Goal: Manage account settings

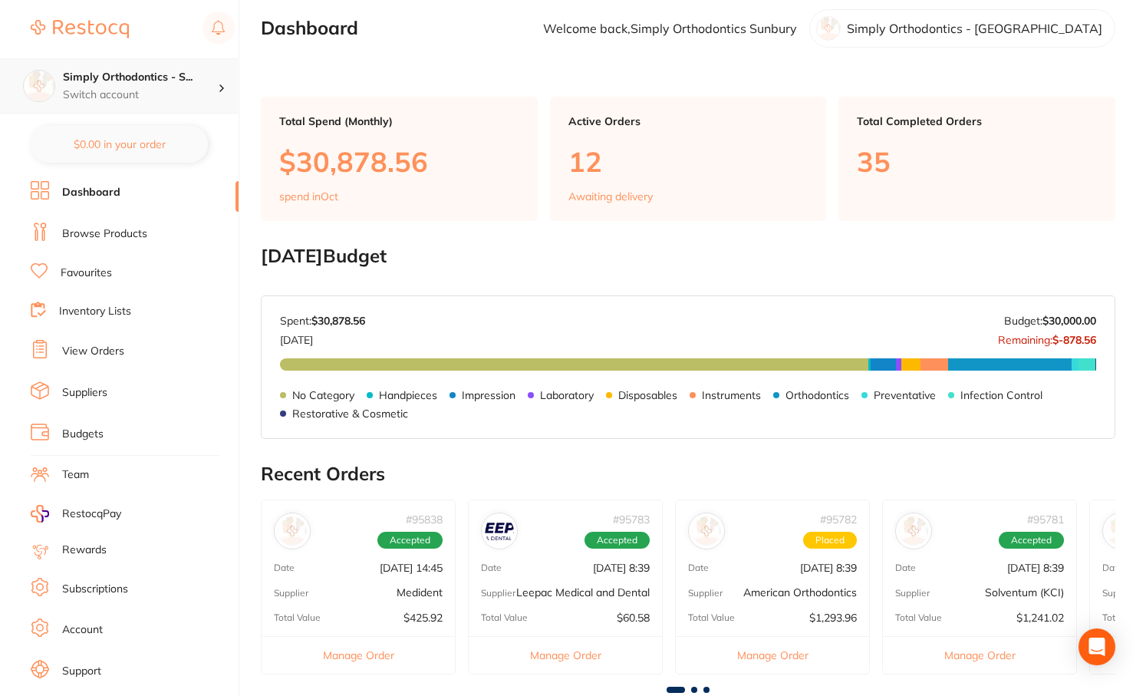
click at [96, 78] on h4 "Simply Orthodontics - S..." at bounding box center [140, 77] width 155 height 15
click at [87, 28] on img at bounding box center [80, 29] width 98 height 18
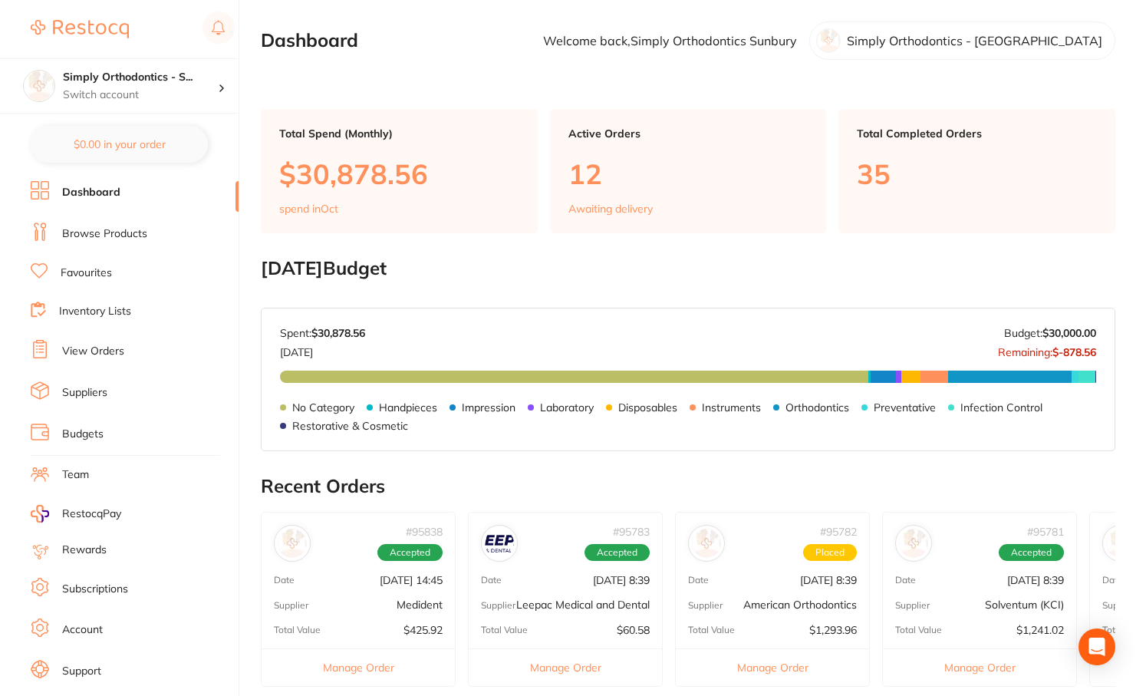
click at [82, 622] on link "Account" at bounding box center [82, 629] width 41 height 15
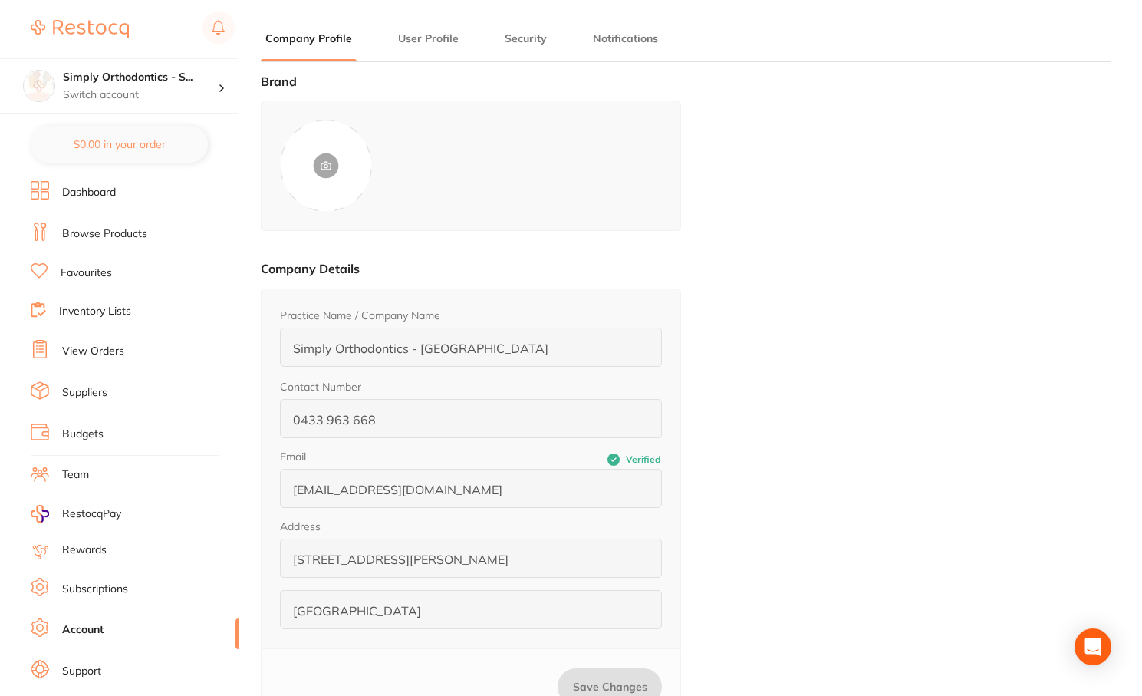
type input "Simply Orthodontics"
type input "Sunbury"
type input "[PERSON_NAME][EMAIL_ADDRESS][DOMAIN_NAME]"
click at [216, 87] on p "Switch account" at bounding box center [140, 94] width 155 height 15
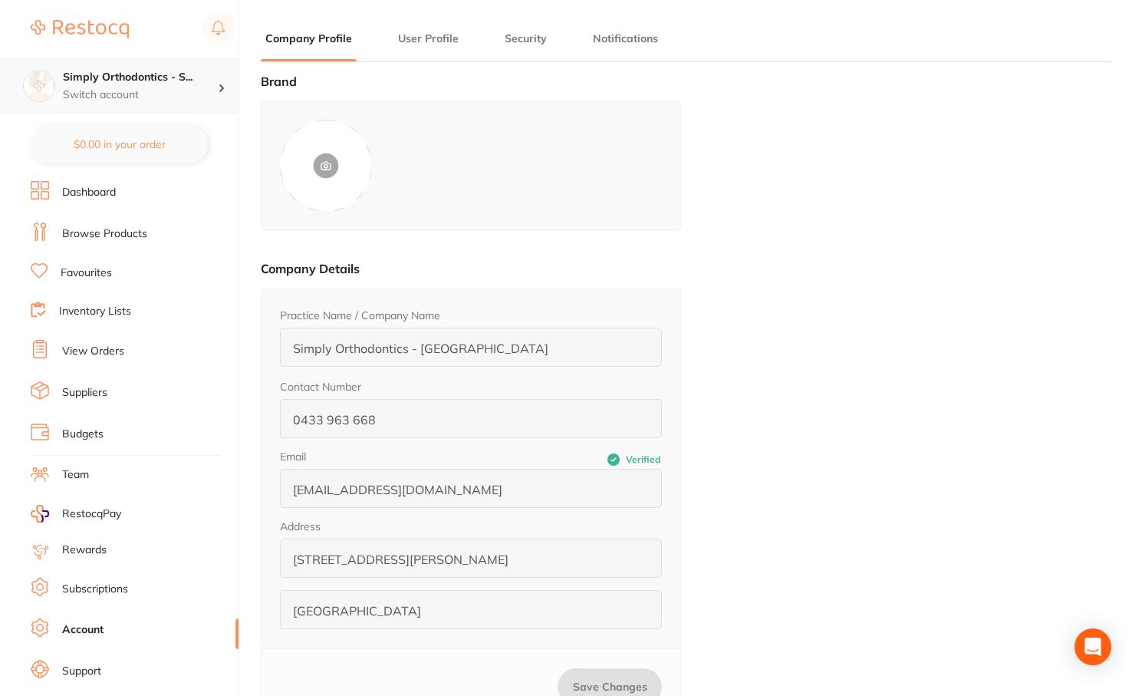
scroll to position [0, 0]
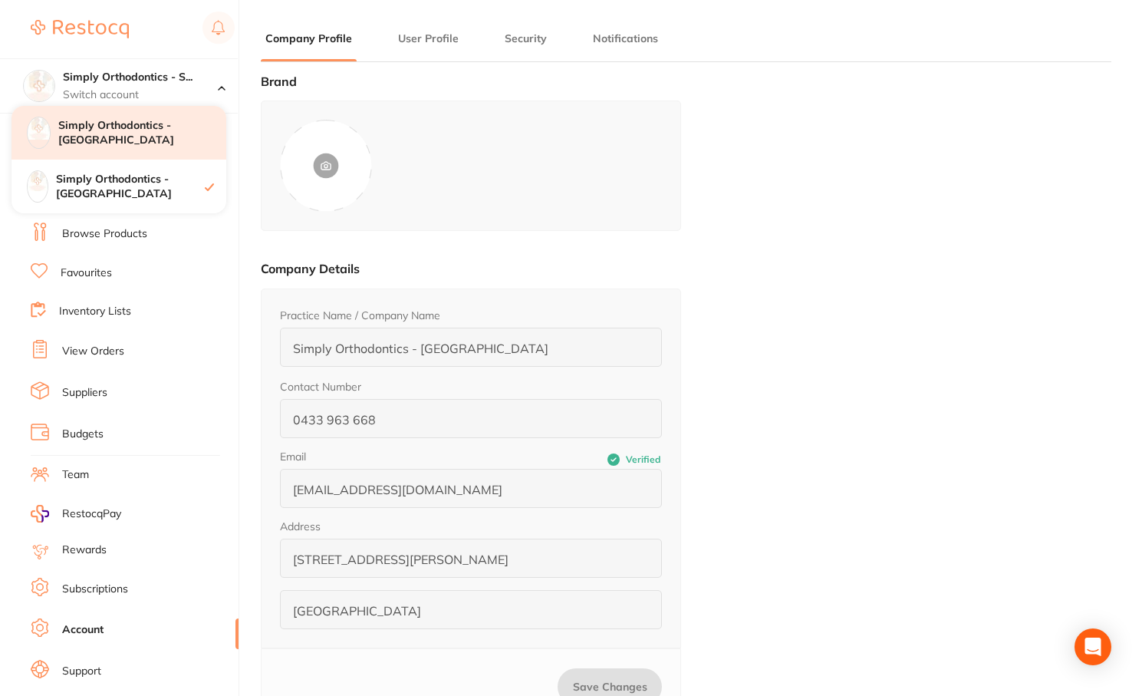
click at [163, 131] on h4 "Simply Orthodontics - [GEOGRAPHIC_DATA]" at bounding box center [142, 133] width 168 height 30
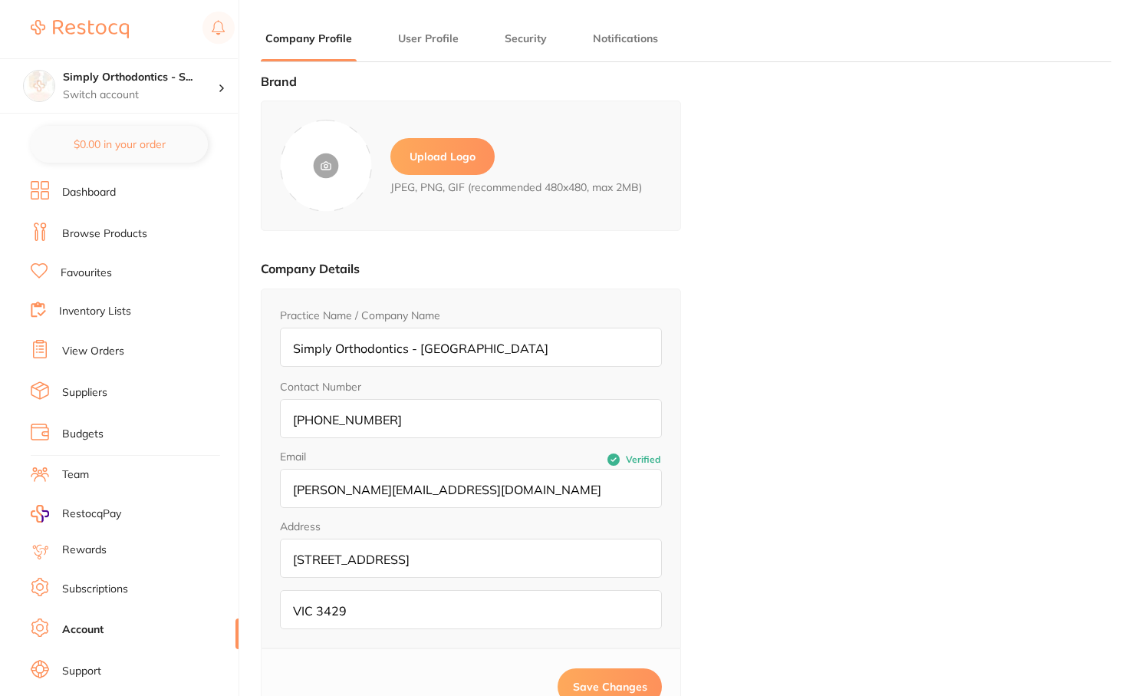
type input "Simply Orthodontics"
type input "Sunbury"
type input "[PERSON_NAME][EMAIL_ADDRESS][DOMAIN_NAME]"
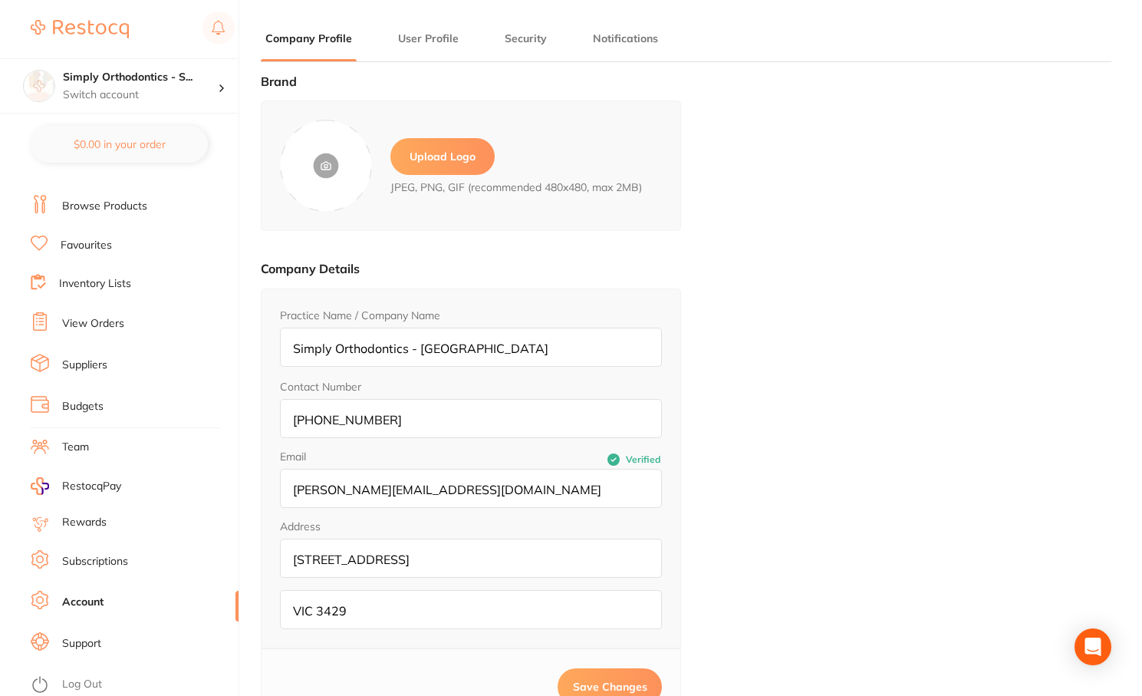
click at [81, 26] on img at bounding box center [80, 29] width 98 height 18
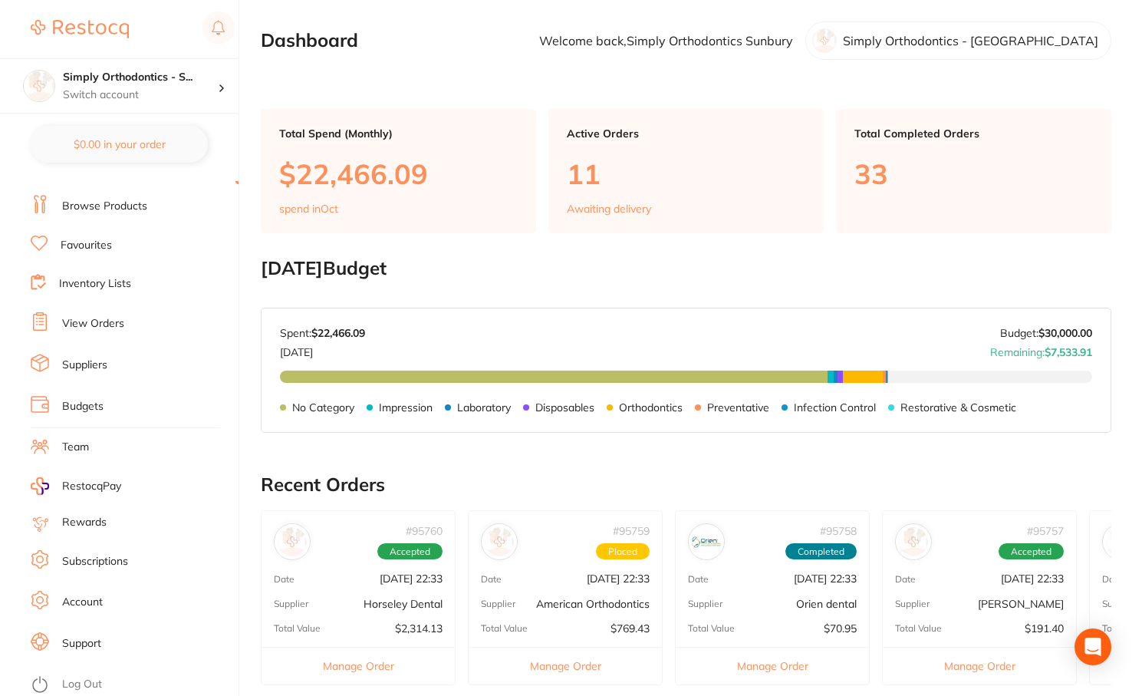
click at [110, 30] on img at bounding box center [80, 29] width 98 height 18
